Goal: Communication & Community: Ask a question

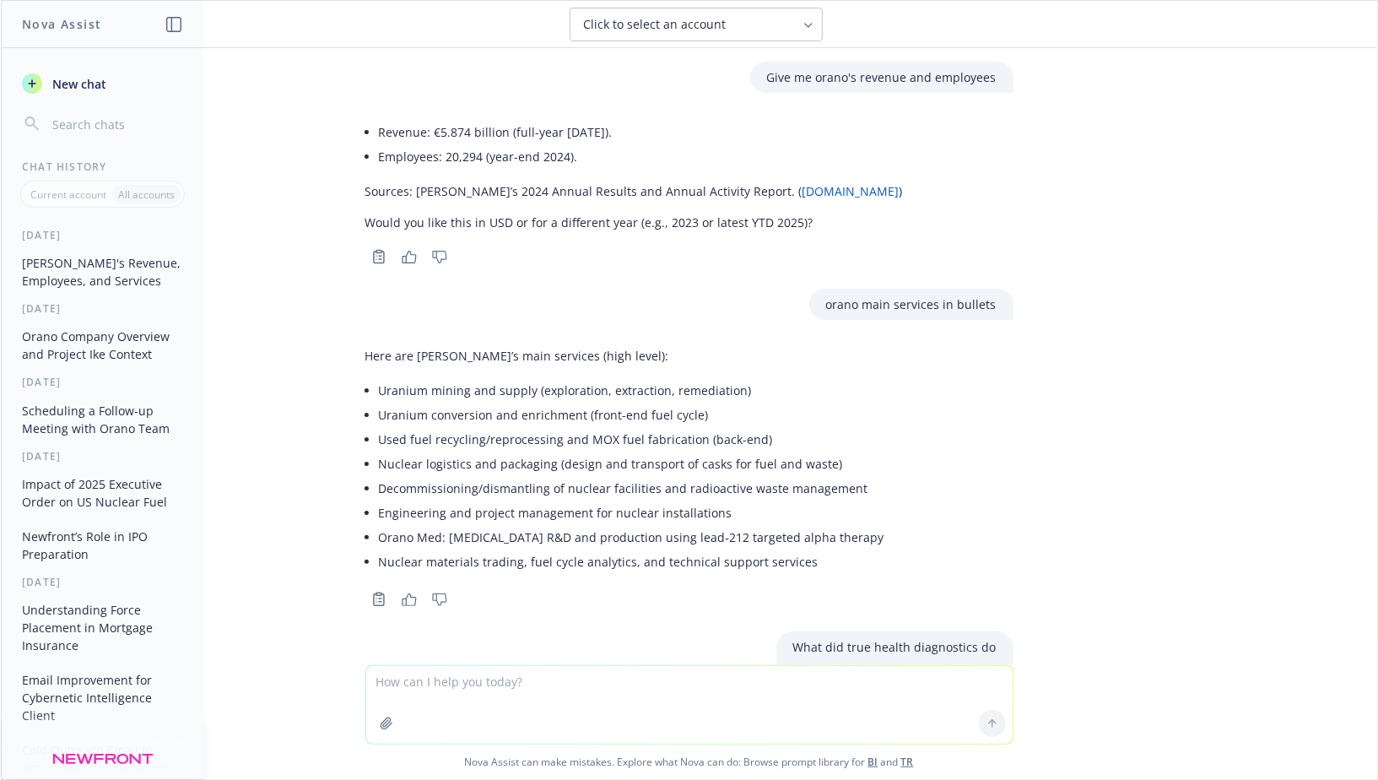
scroll to position [405, 0]
